Goal: Navigation & Orientation: Find specific page/section

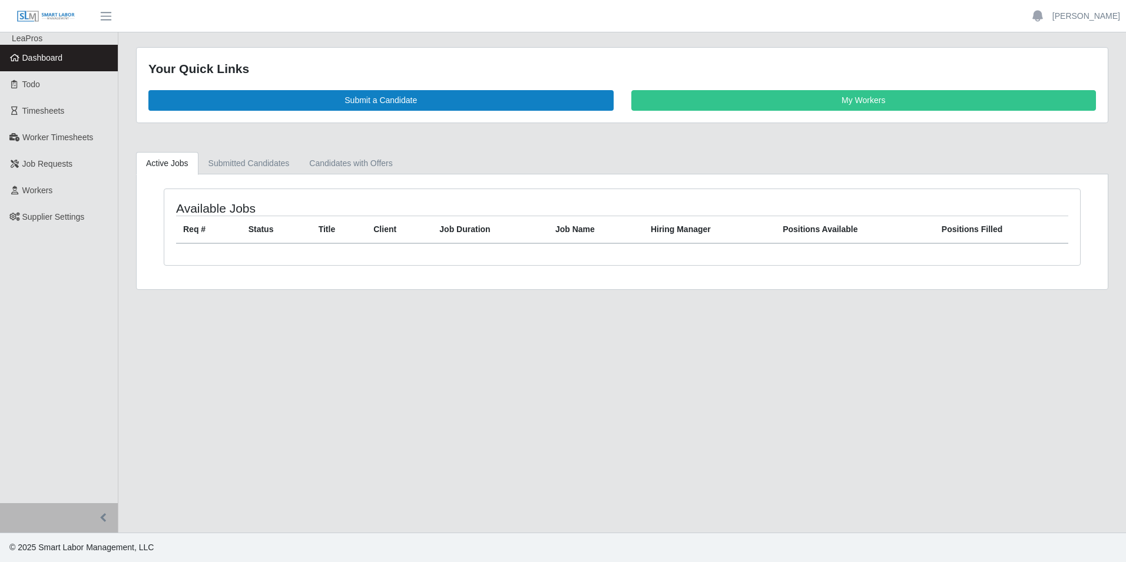
click at [22, 51] on link "Dashboard" at bounding box center [59, 58] width 118 height 26
click at [42, 56] on span "Dashboard" at bounding box center [42, 57] width 41 height 9
